Goal: Transaction & Acquisition: Subscribe to service/newsletter

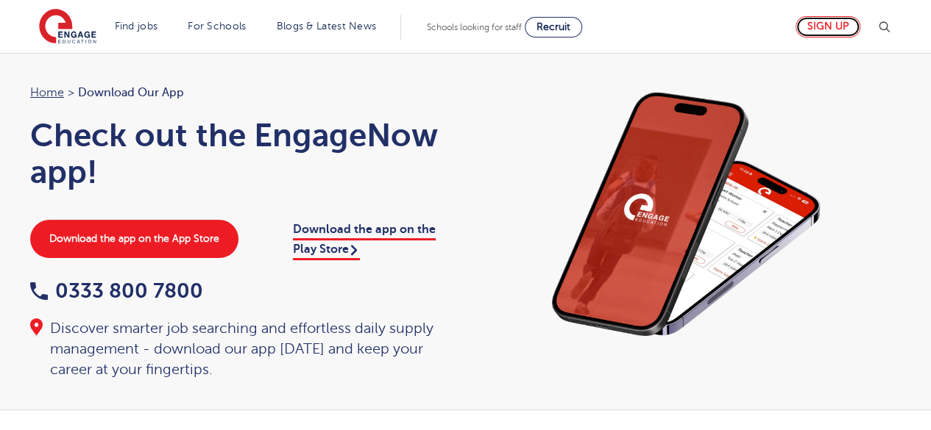
click at [818, 34] on link "Sign up" at bounding box center [827, 26] width 65 height 21
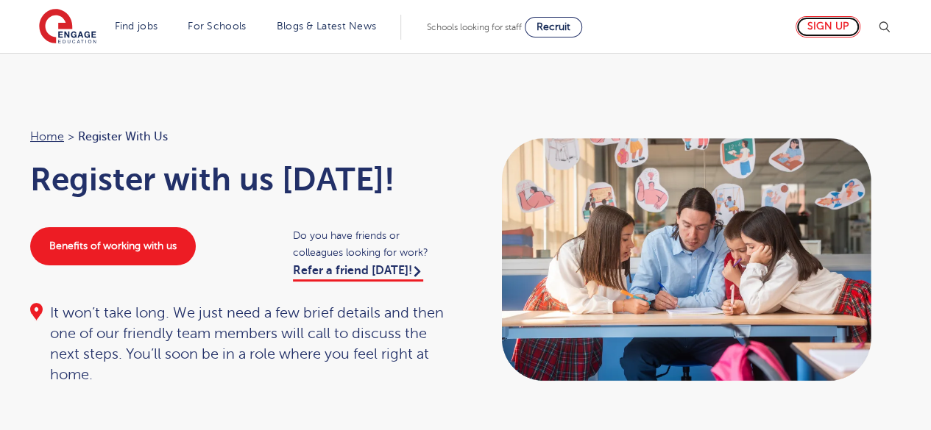
click at [830, 29] on link "Sign up" at bounding box center [827, 26] width 65 height 21
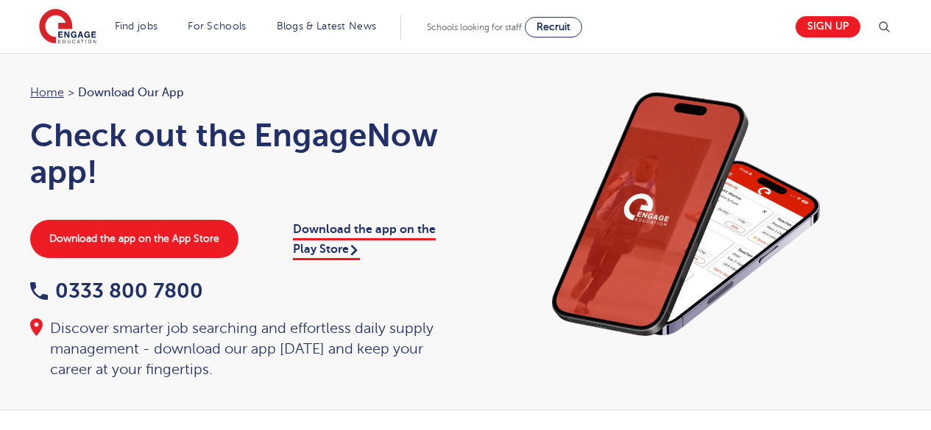
scroll to position [1077, 0]
